Goal: Information Seeking & Learning: Learn about a topic

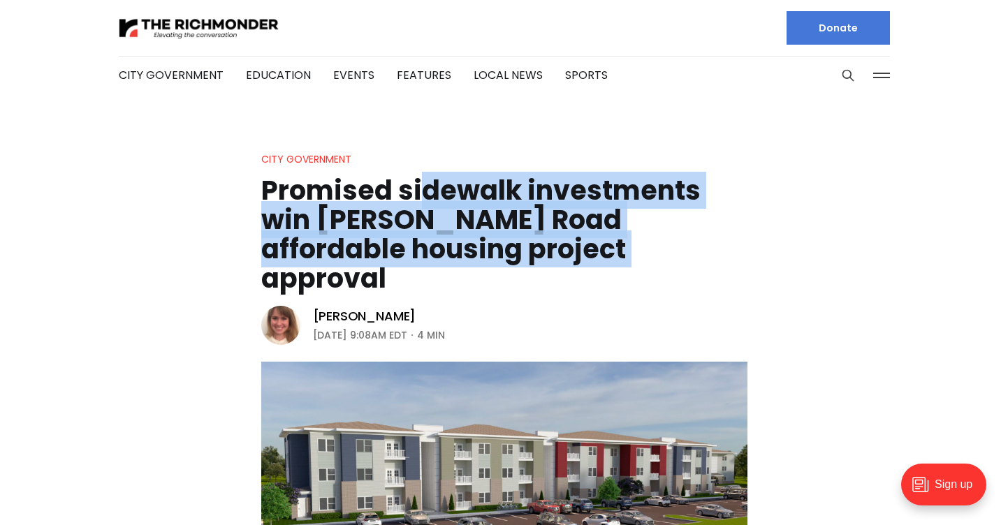
drag, startPoint x: 418, startPoint y: 182, endPoint x: 539, endPoint y: 250, distance: 139.1
click at [538, 249] on h1 "Promised sidewalk investments win [PERSON_NAME] Road affordable housing project…" at bounding box center [504, 234] width 486 height 117
click at [539, 250] on h1 "Promised sidewalk investments win [PERSON_NAME] Road affordable housing project…" at bounding box center [504, 234] width 486 height 117
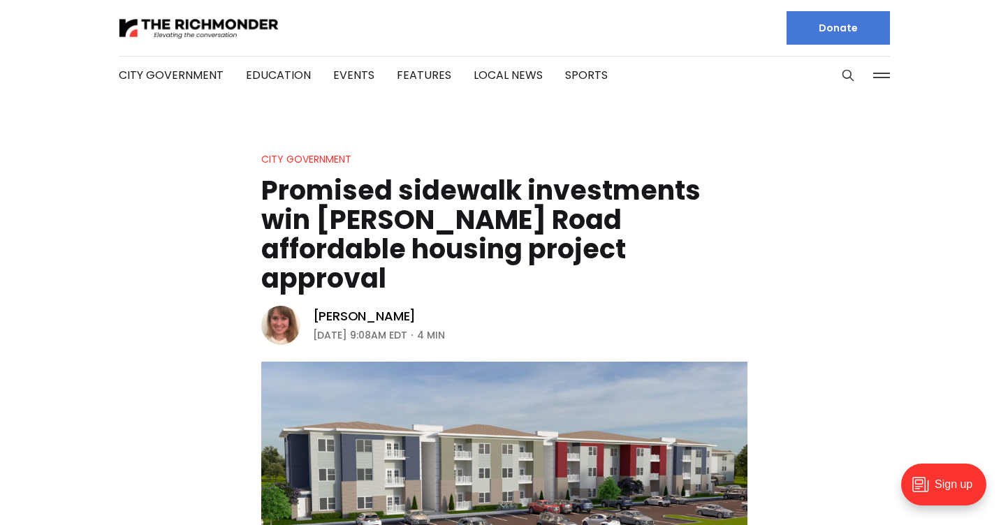
click at [204, 15] on div at bounding box center [306, 28] width 374 height 56
click at [198, 27] on img at bounding box center [199, 28] width 161 height 24
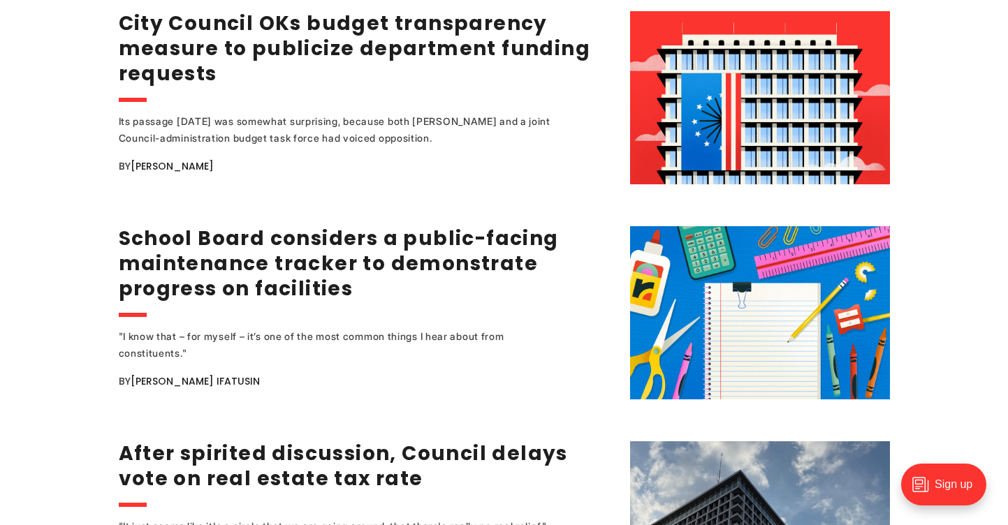
scroll to position [2555, 0]
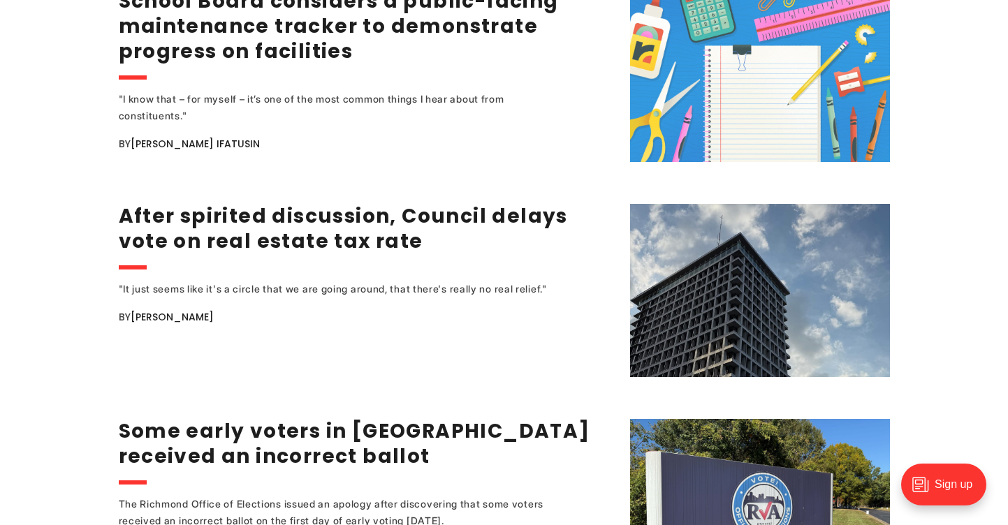
drag, startPoint x: 712, startPoint y: 301, endPoint x: 636, endPoint y: 5, distance: 305.6
click at [0, 0] on div "Former city spokesperson’s ‘lost’ phone is latest sticking point in transparenc…" at bounding box center [504, 306] width 1008 height 5532
